Goal: Find specific page/section: Find specific page/section

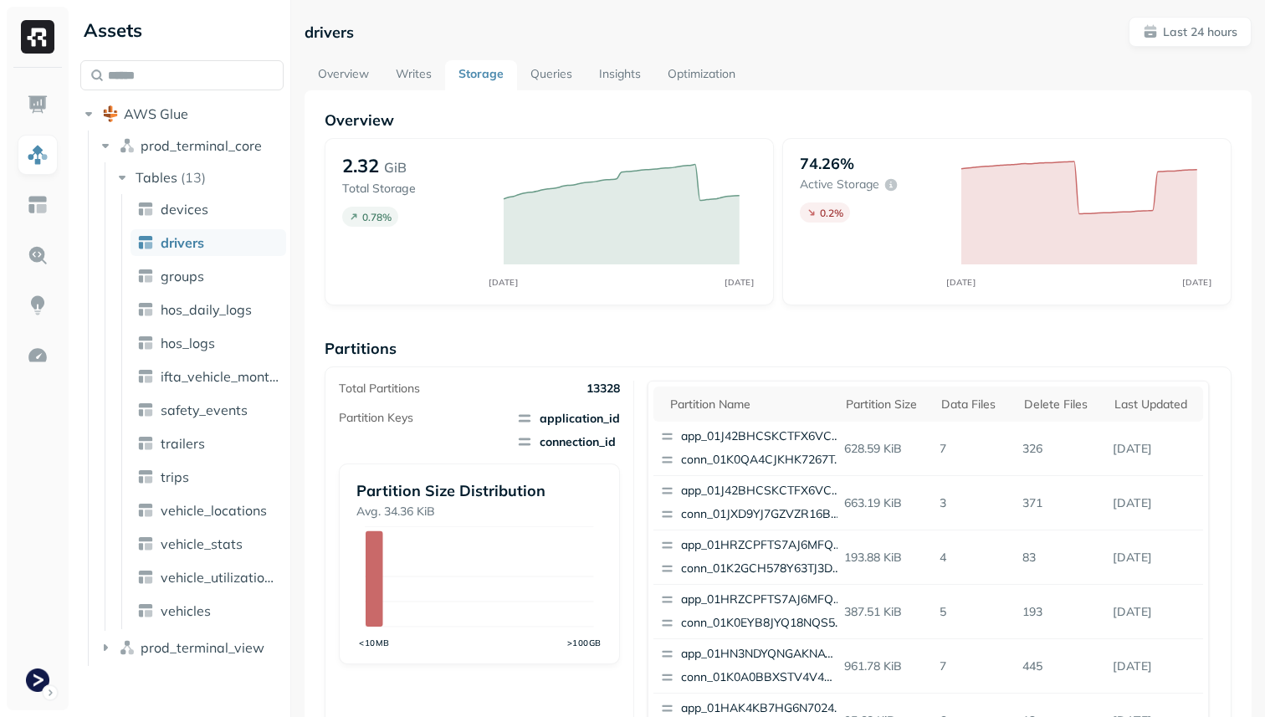
scroll to position [562, 0]
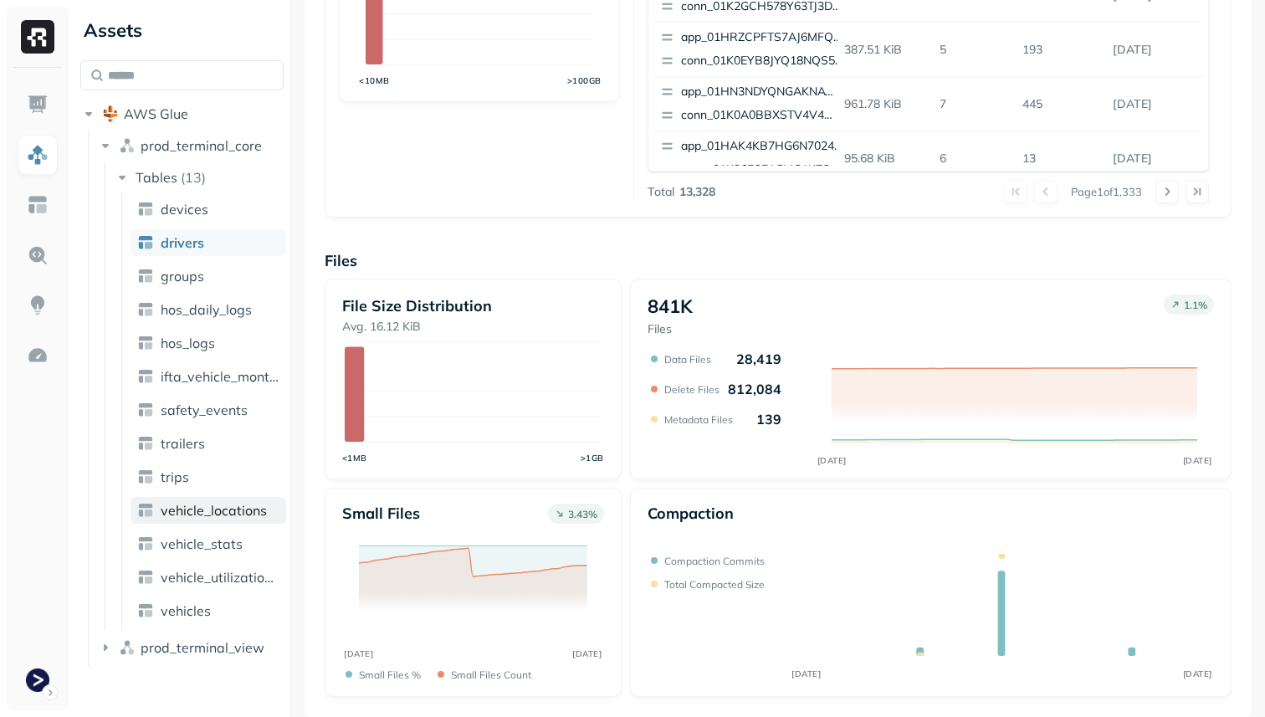
click at [202, 516] on span "vehicle_locations" at bounding box center [214, 510] width 106 height 17
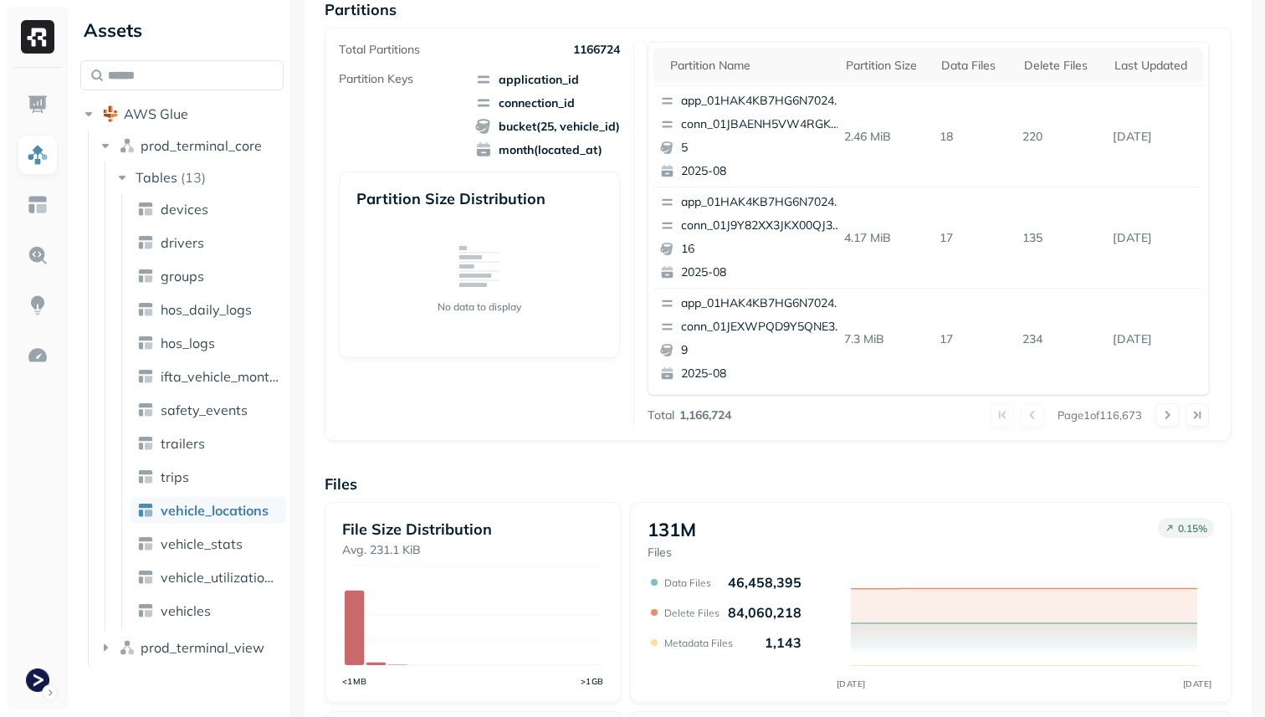
scroll to position [562, 0]
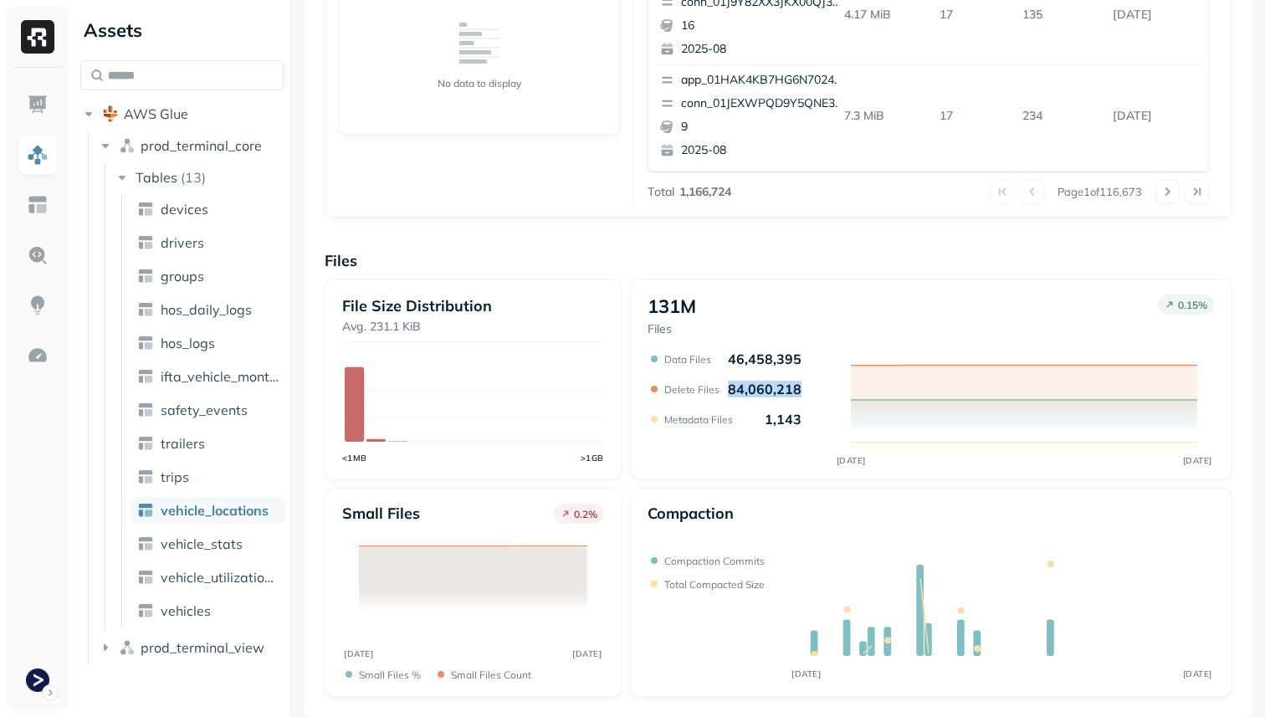
drag, startPoint x: 725, startPoint y: 388, endPoint x: 795, endPoint y: 389, distance: 69.4
click at [795, 389] on p "84,060,218" at bounding box center [765, 389] width 74 height 17
click at [227, 540] on span "vehicle_stats" at bounding box center [202, 543] width 82 height 17
click at [217, 545] on span "vehicle_stats" at bounding box center [202, 543] width 82 height 17
click at [624, 491] on div "File Size Distribution Avg. 231.1 KiB <1MB >1GB 131M Files 0.15 % AUG [DATE] Da…" at bounding box center [778, 488] width 907 height 418
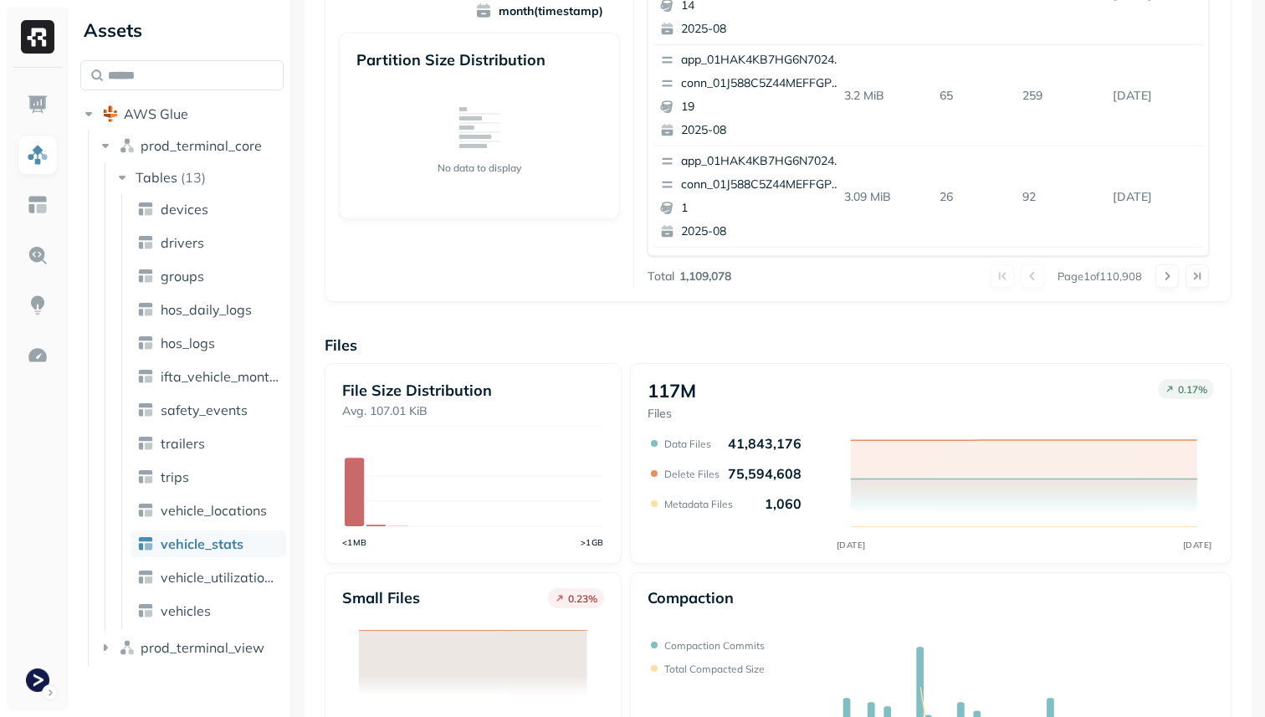
scroll to position [562, 0]
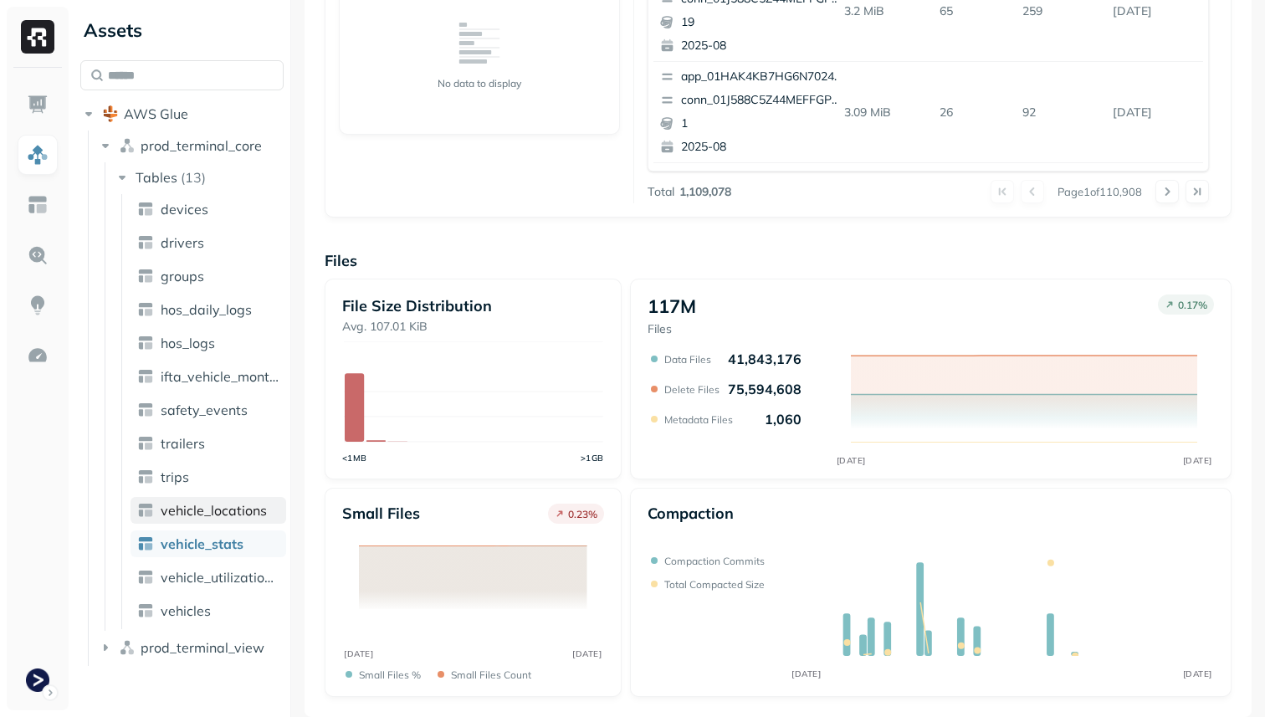
click at [253, 518] on span "vehicle_locations" at bounding box center [214, 510] width 106 height 17
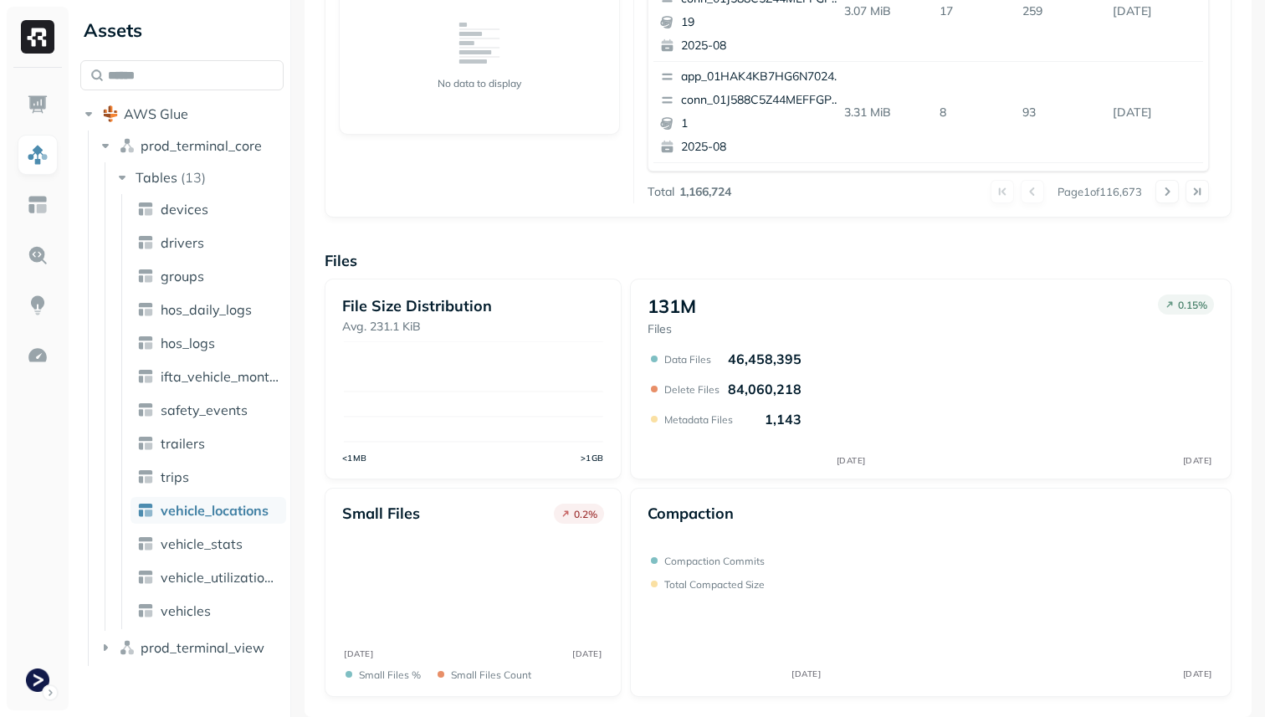
scroll to position [110, 0]
